Goal: Task Accomplishment & Management: Manage account settings

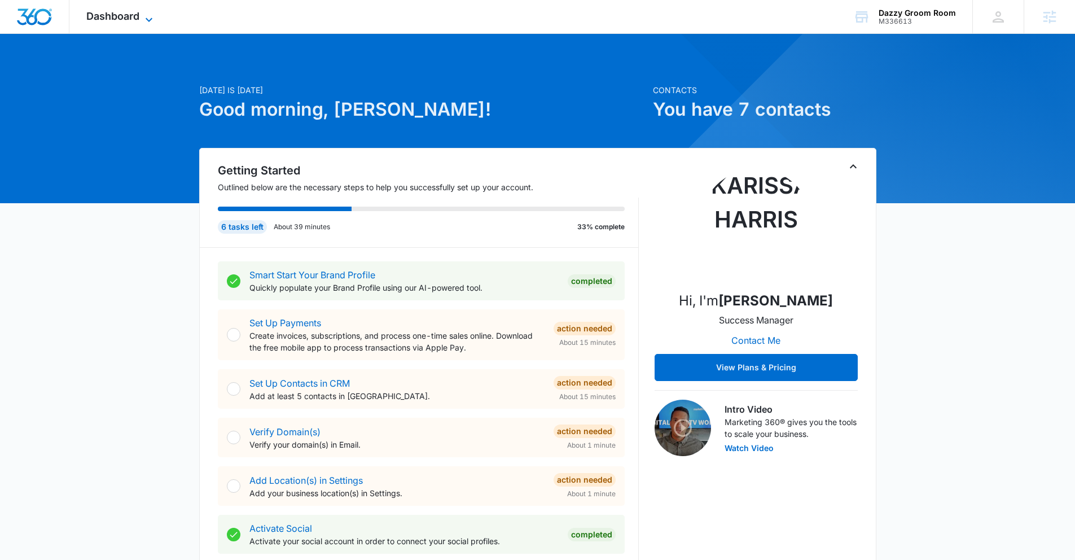
click at [102, 12] on span "Dashboard" at bounding box center [112, 16] width 53 height 12
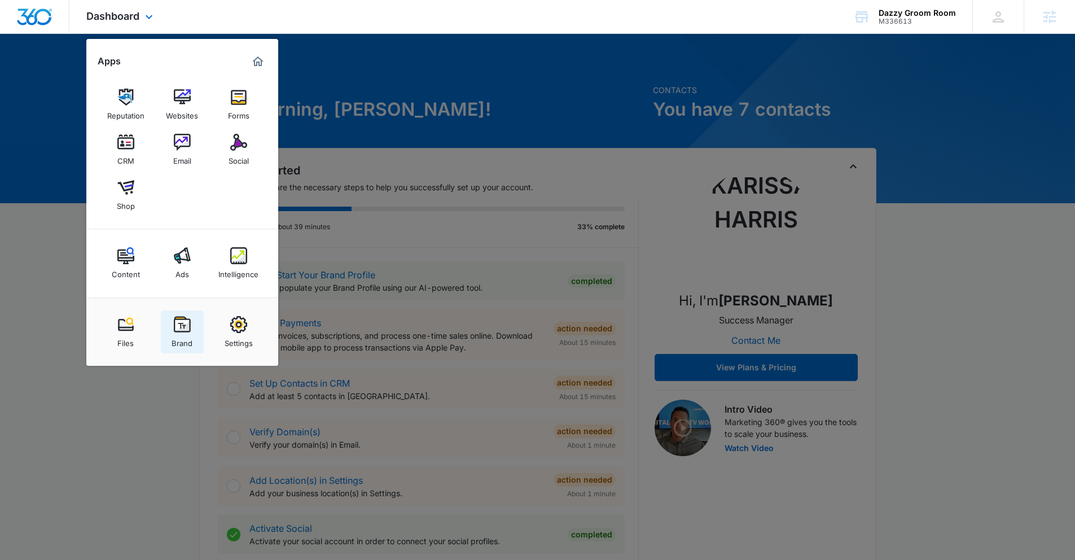
click at [184, 324] on img at bounding box center [182, 324] width 17 height 17
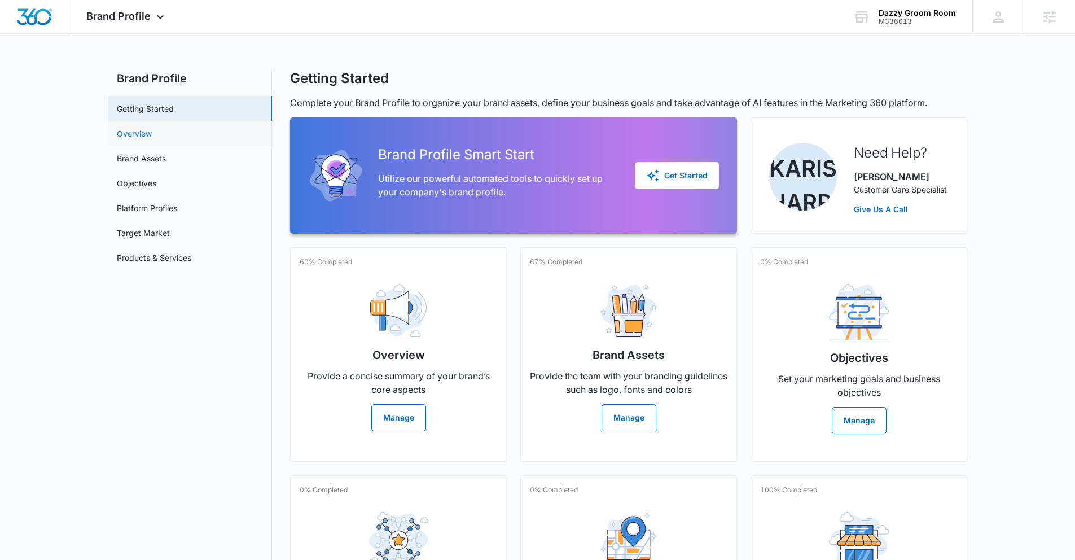
click at [135, 135] on link "Overview" at bounding box center [134, 134] width 35 height 12
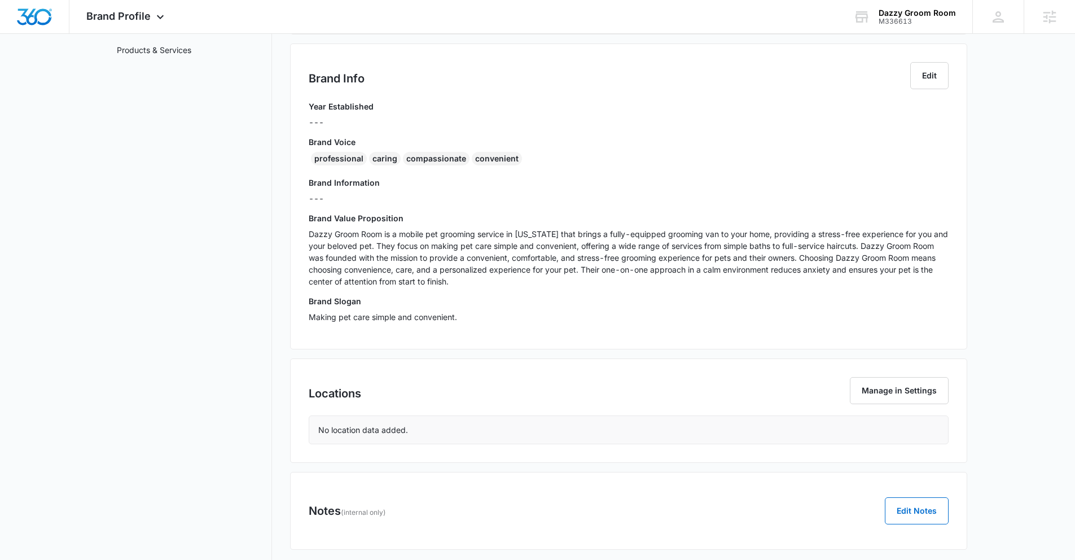
scroll to position [240, 0]
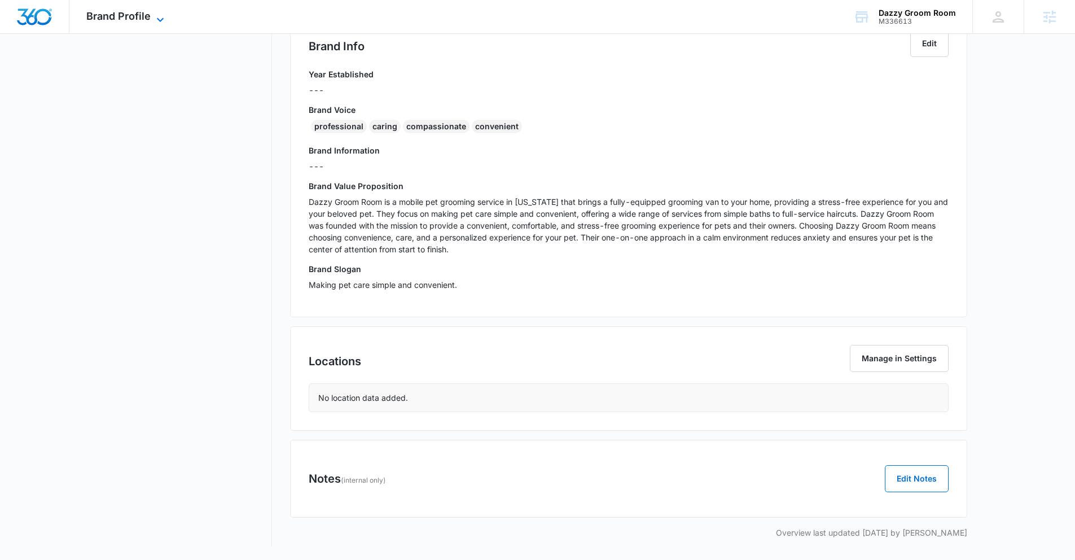
click at [137, 18] on span "Brand Profile" at bounding box center [118, 16] width 64 height 12
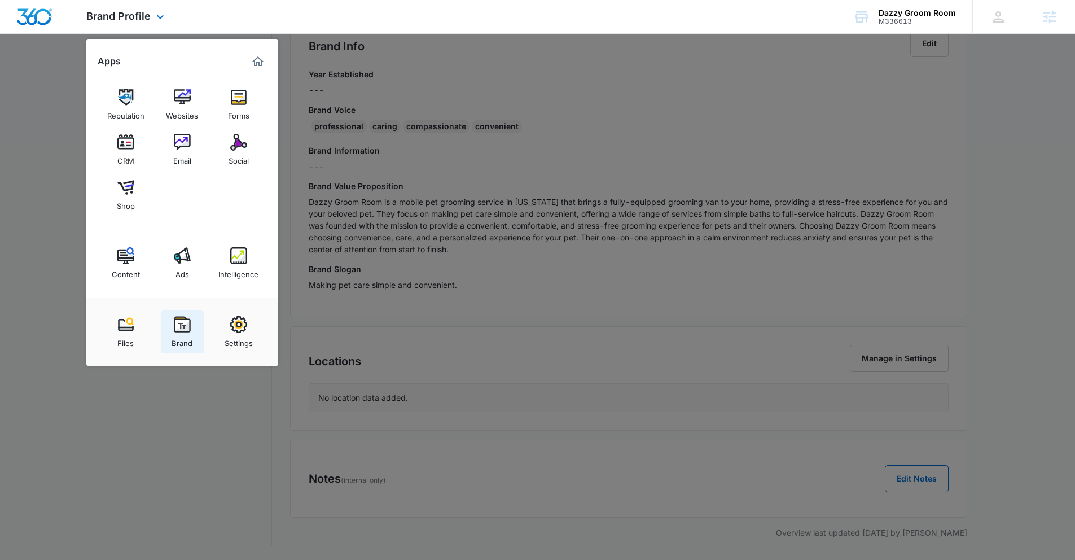
click at [174, 323] on img at bounding box center [182, 324] width 17 height 17
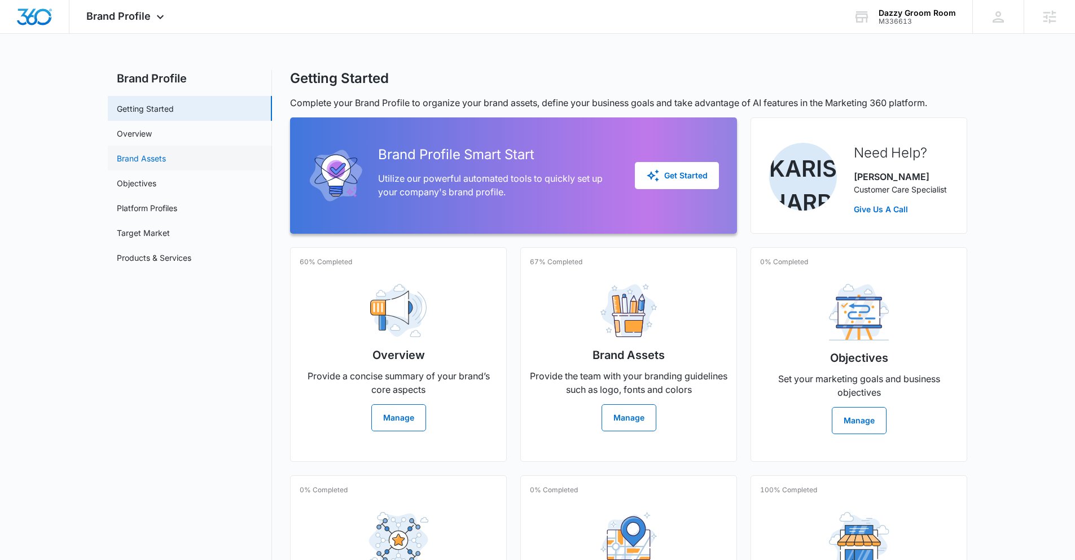
click at [139, 153] on link "Brand Assets" at bounding box center [141, 158] width 49 height 12
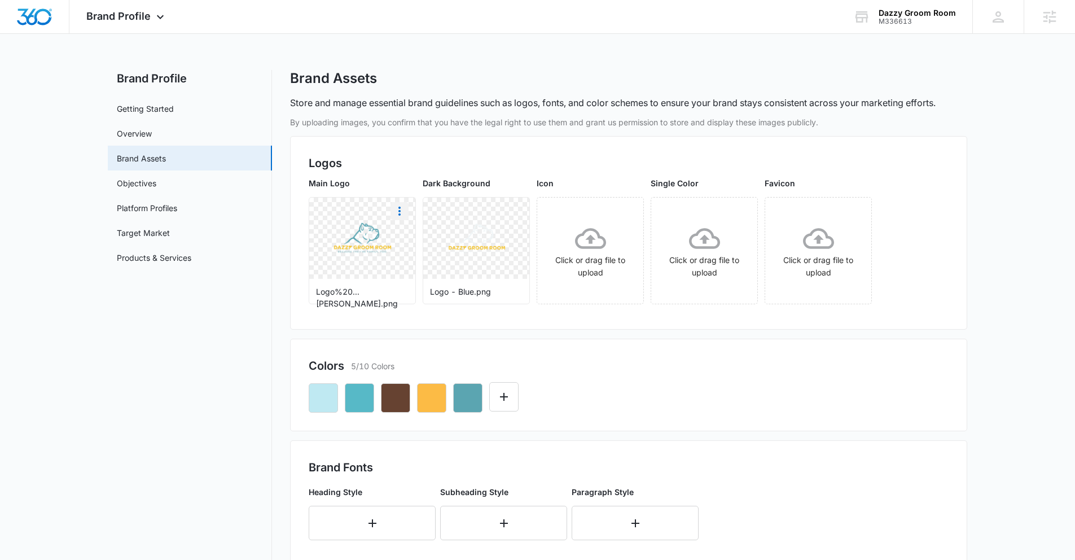
click at [401, 209] on icon "More" at bounding box center [400, 211] width 14 height 14
click at [411, 243] on div "Download" at bounding box center [423, 243] width 37 height 8
click at [135, 236] on link "Target Market" at bounding box center [143, 233] width 53 height 12
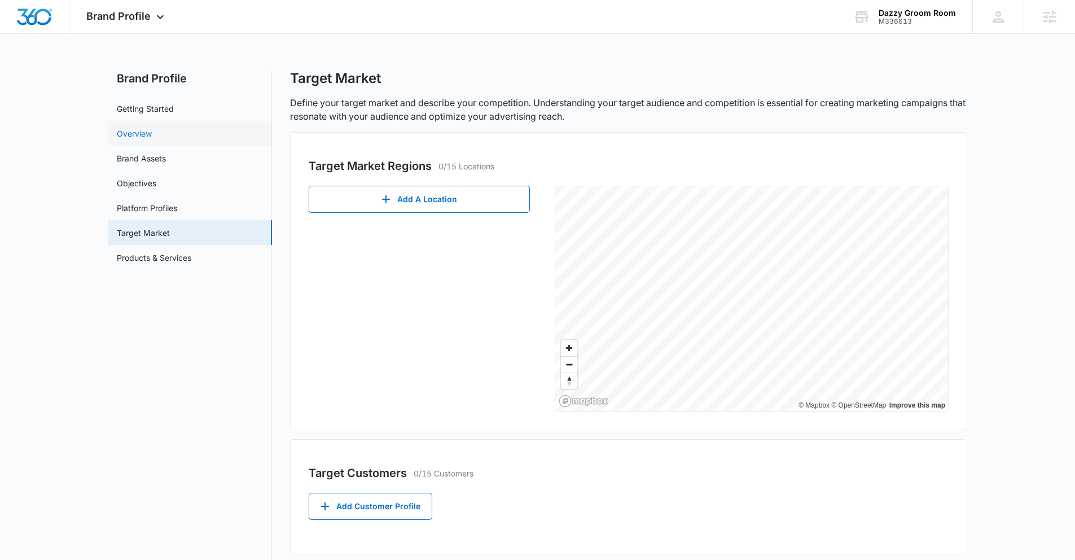
click at [142, 136] on link "Overview" at bounding box center [134, 134] width 35 height 12
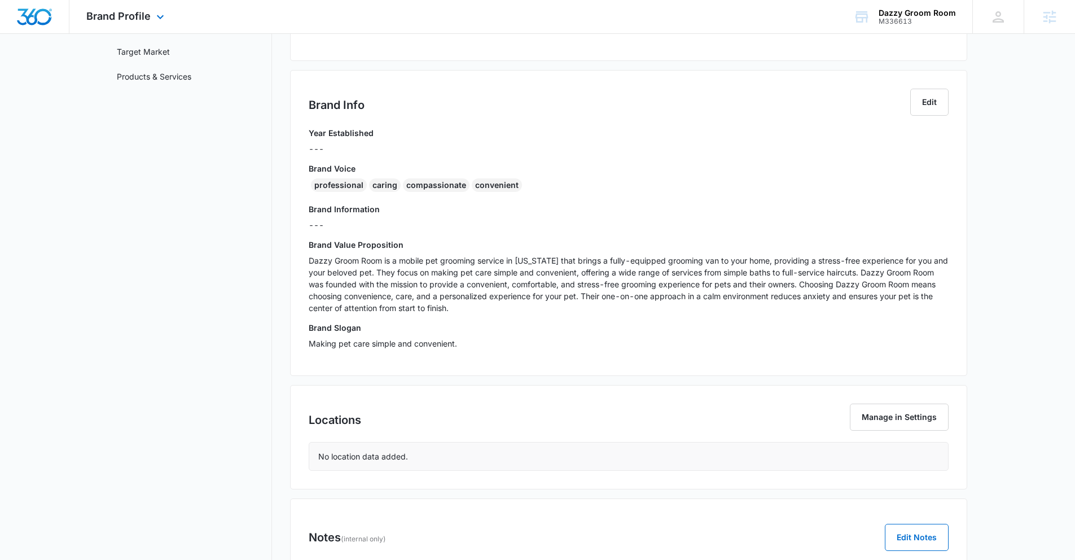
scroll to position [179, 0]
